Goal: Transaction & Acquisition: Book appointment/travel/reservation

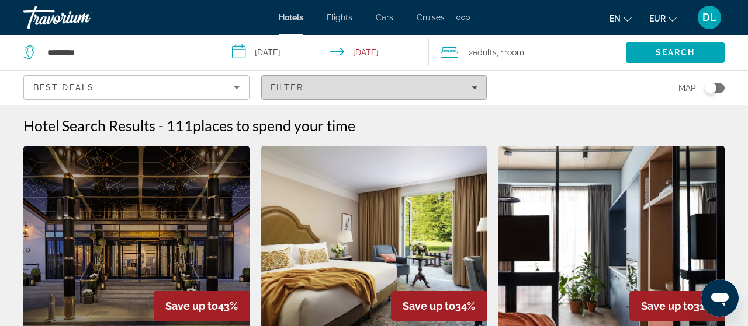
click at [474, 91] on div "Filter" at bounding box center [373, 87] width 207 height 9
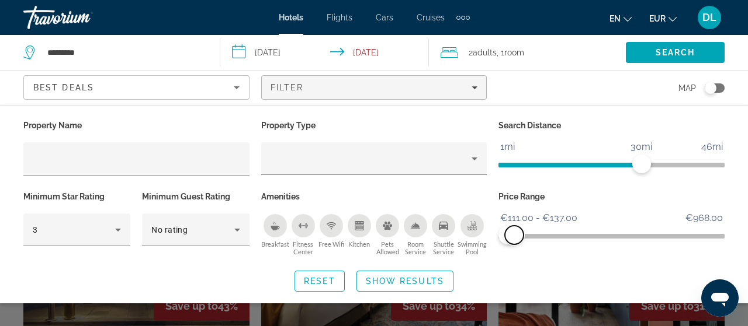
drag, startPoint x: 714, startPoint y: 234, endPoint x: 514, endPoint y: 234, distance: 199.7
click at [514, 234] on span "ngx-slider-max" at bounding box center [514, 235] width 19 height 19
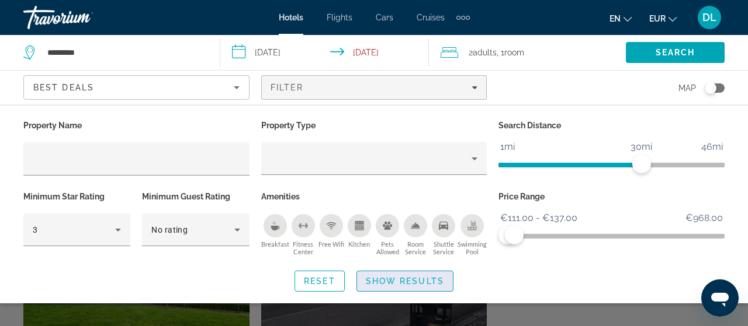
click at [399, 281] on span "Show Results" at bounding box center [405, 281] width 78 height 9
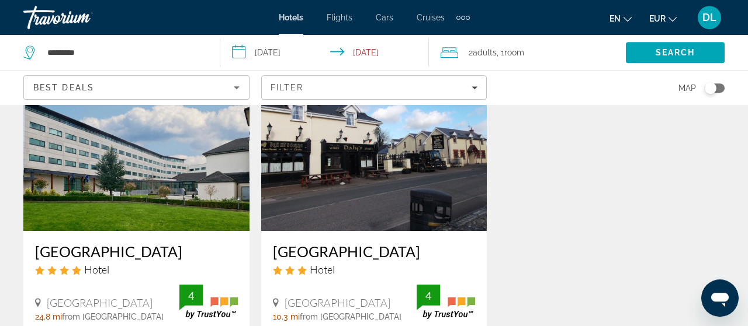
scroll to position [84, 0]
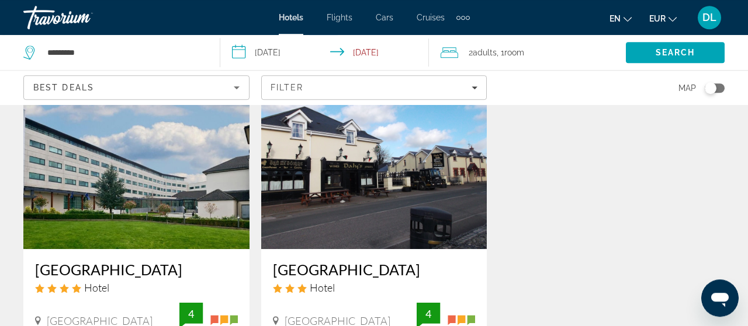
click at [137, 158] on img "Main content" at bounding box center [136, 155] width 226 height 187
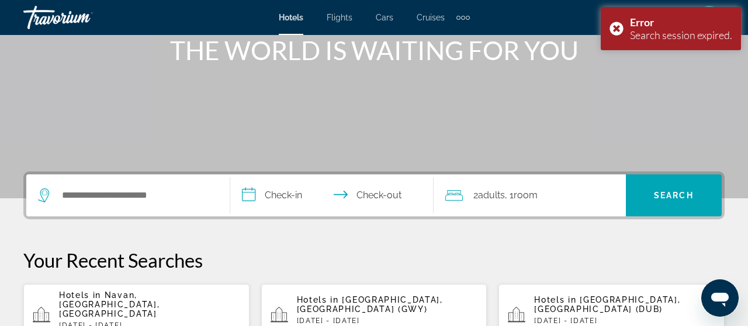
scroll to position [182, 0]
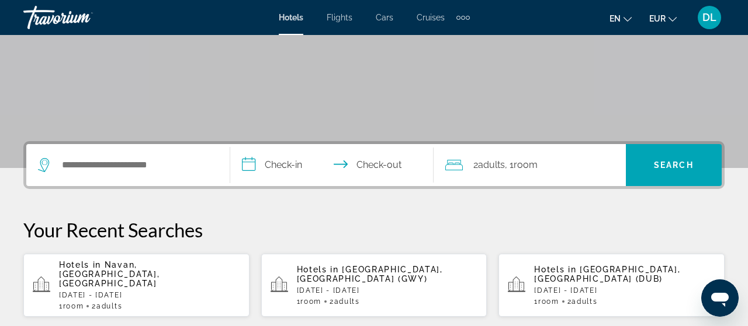
click at [384, 287] on p "[DATE] - [DATE]" at bounding box center [387, 291] width 181 height 8
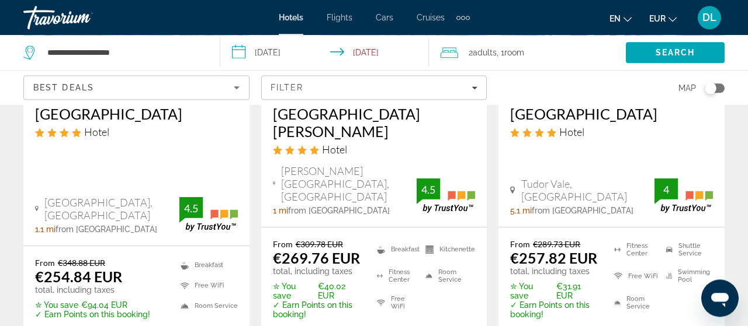
scroll to position [243, 0]
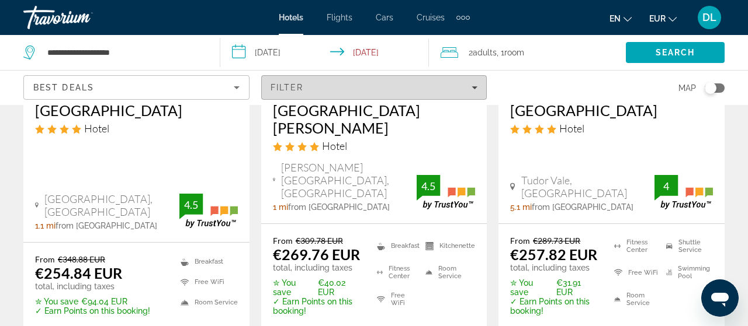
click at [475, 88] on icon "Filters" at bounding box center [475, 87] width 6 height 3
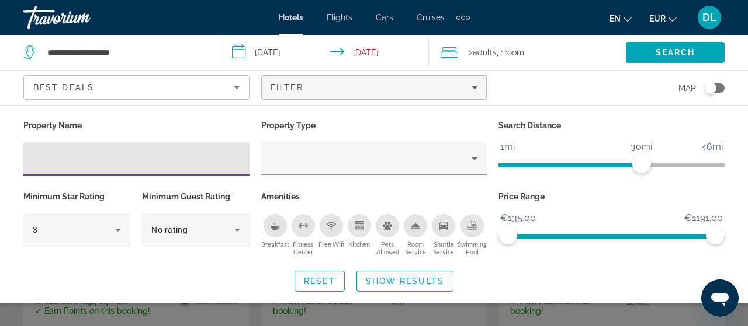
click at [562, 237] on span "ngx-slider" at bounding box center [610, 236] width 207 height 5
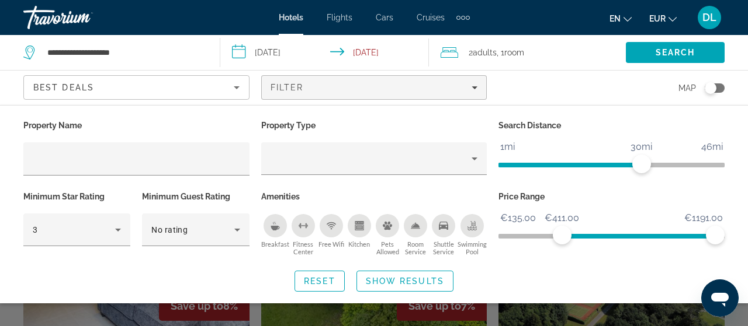
click at [501, 235] on span "ngx-slider" at bounding box center [611, 236] width 226 height 5
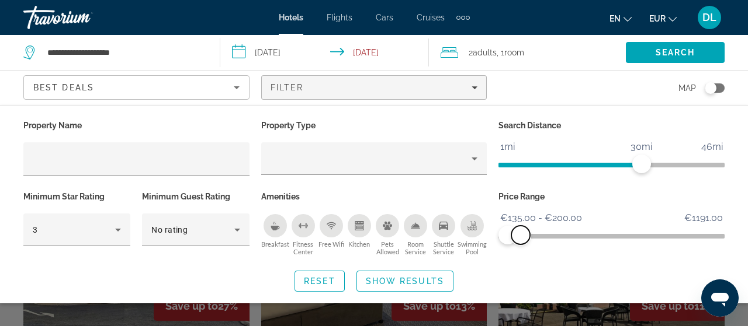
drag, startPoint x: 713, startPoint y: 232, endPoint x: 520, endPoint y: 254, distance: 194.0
click at [520, 254] on div "Price Range €135.00 €1191.00 €135.00 €200.00 €135.00 - €200.00" at bounding box center [611, 224] width 238 height 71
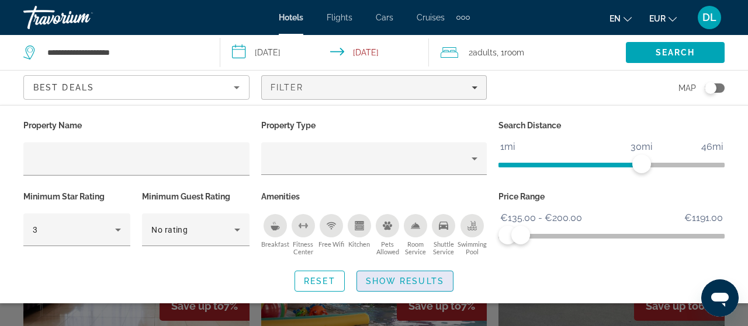
click at [409, 280] on span "Show Results" at bounding box center [405, 281] width 78 height 9
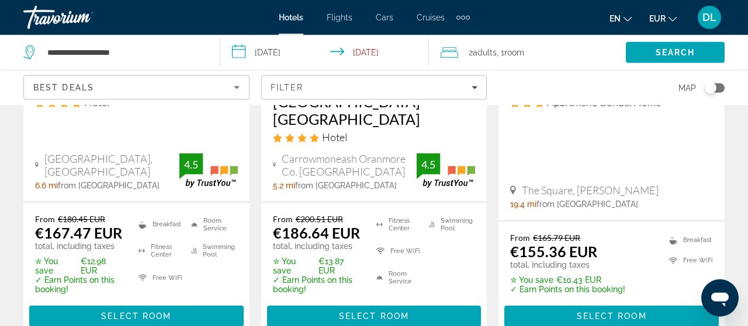
scroll to position [273, 0]
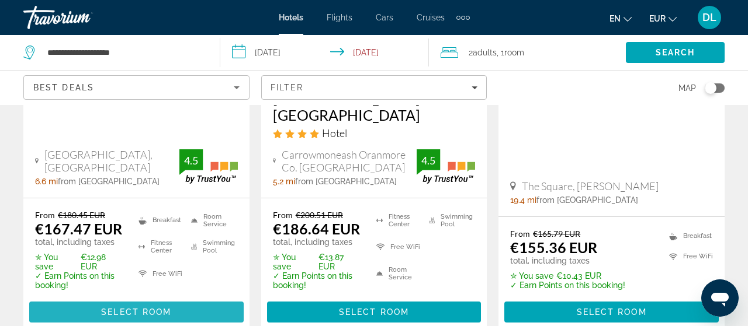
click at [124, 308] on span "Select Room" at bounding box center [136, 312] width 70 height 9
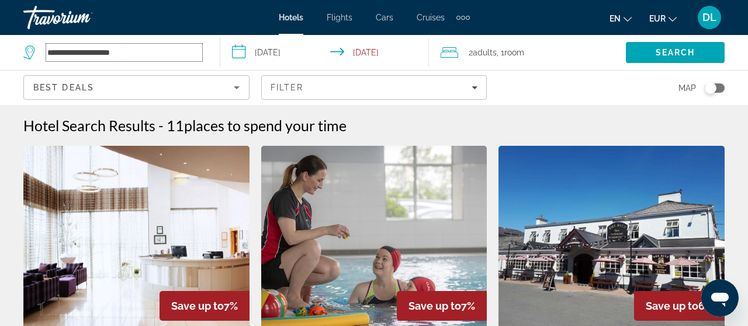
click at [76, 55] on input "**********" at bounding box center [124, 53] width 156 height 18
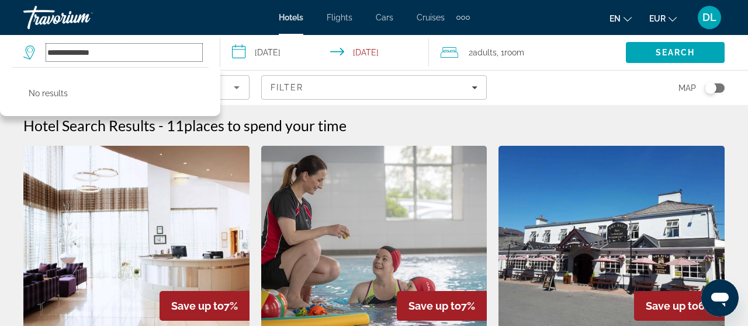
type input "**********"
